Goal: Use online tool/utility: Utilize a website feature to perform a specific function

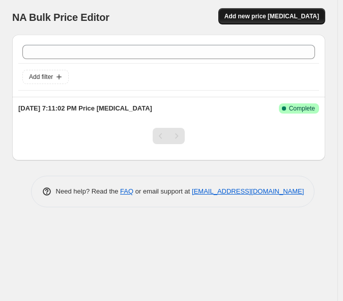
click at [281, 13] on span "Add new price [MEDICAL_DATA]" at bounding box center [272, 16] width 95 height 8
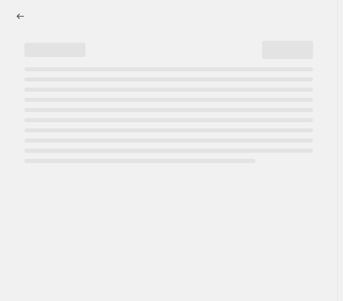
select select "percentage"
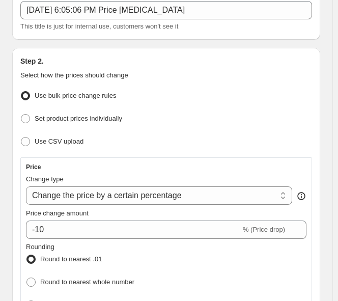
scroll to position [153, 0]
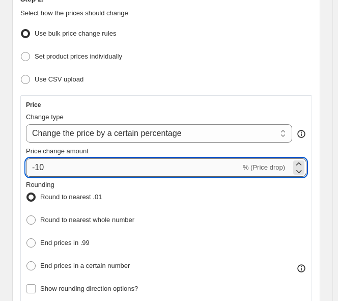
click at [81, 165] on input "-10" at bounding box center [133, 167] width 215 height 18
type input "-1"
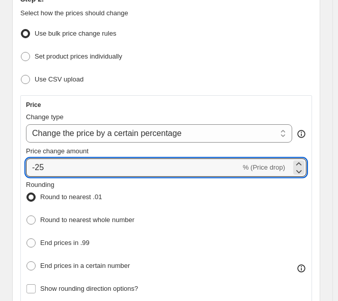
type input "-25"
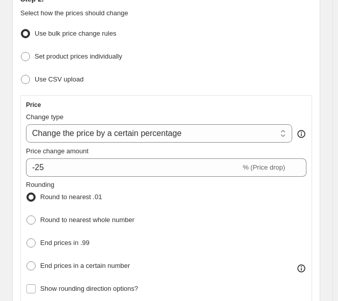
click at [20, 181] on div "Price Change type Change the price to a certain amount Change the price by a ce…" at bounding box center [166, 198] width 292 height 207
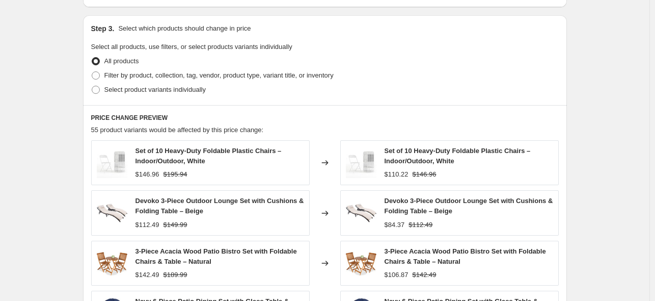
scroll to position [326, 0]
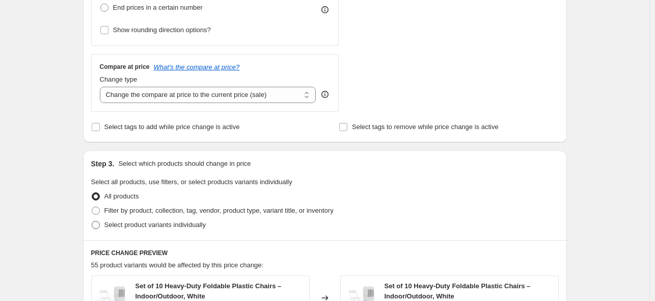
click at [120, 221] on span "Select product variants individually" at bounding box center [154, 225] width 101 height 8
click at [92, 221] on input "Select product variants individually" at bounding box center [92, 221] width 1 height 1
radio input "true"
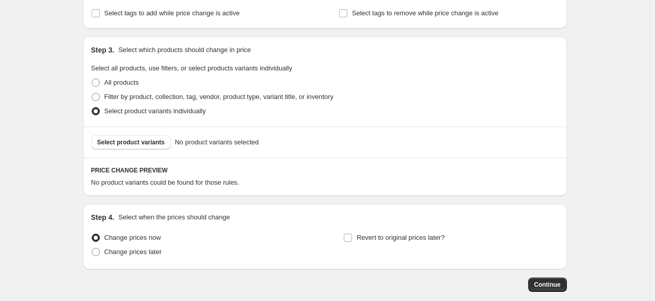
scroll to position [492, 0]
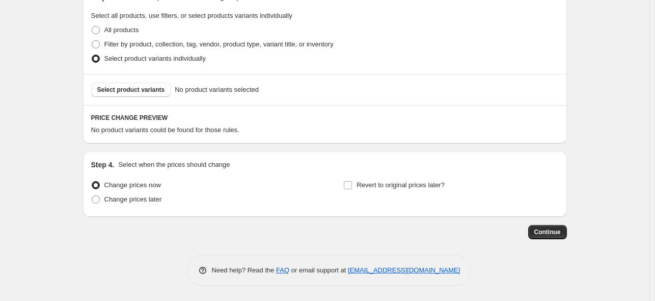
click at [182, 132] on span "No product variants could be found for those rules." at bounding box center [165, 130] width 148 height 8
click at [219, 91] on span "No product variants selected" at bounding box center [217, 90] width 84 height 10
click at [161, 93] on span "Select product variants" at bounding box center [131, 90] width 68 height 8
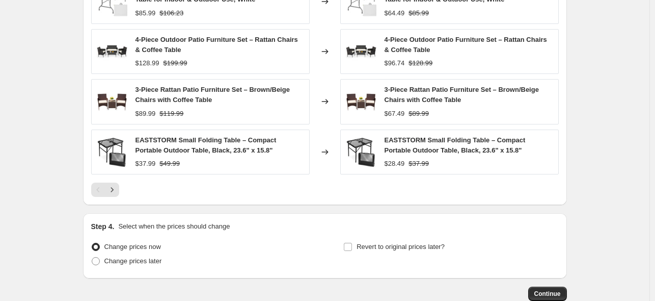
scroll to position [764, 0]
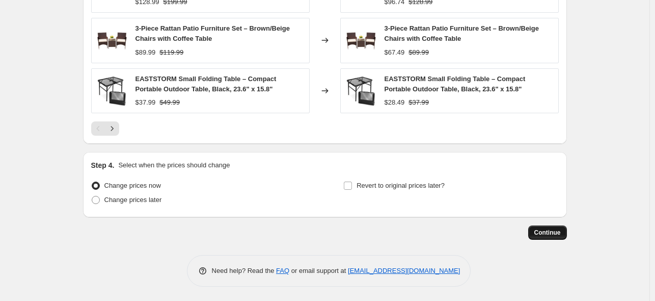
click at [343, 231] on span "Continue" at bounding box center [547, 232] width 26 height 8
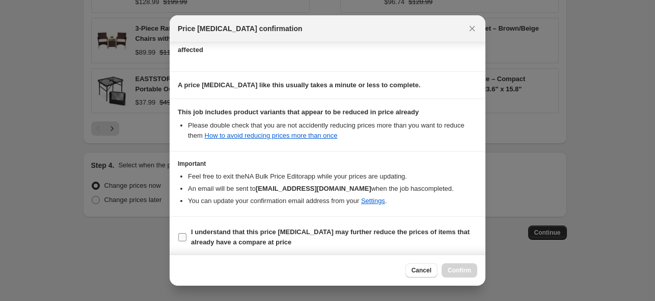
scroll to position [127, 0]
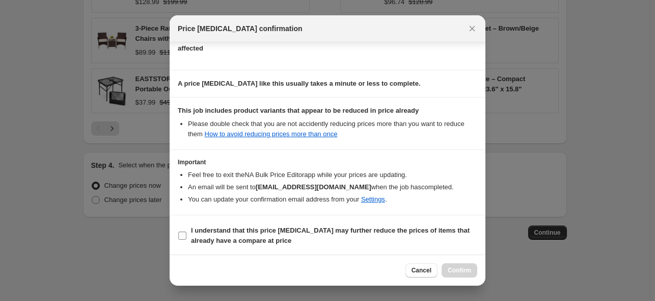
click at [269, 234] on span "I understand that this price [MEDICAL_DATA] may further reduce the prices of it…" at bounding box center [334, 235] width 286 height 20
click at [186, 234] on input "I understand that this price [MEDICAL_DATA] may further reduce the prices of it…" at bounding box center [182, 235] width 8 height 8
checkbox input "true"
click at [343, 270] on span "Confirm" at bounding box center [459, 270] width 23 height 8
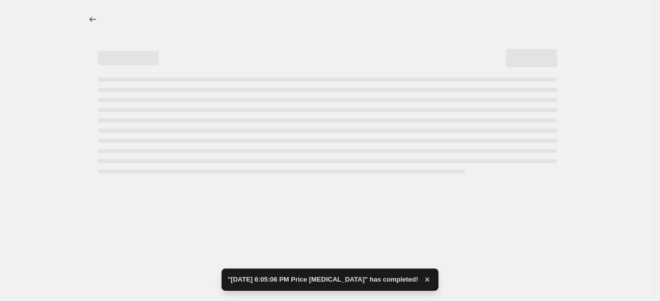
select select "percentage"
